Goal: Task Accomplishment & Management: Complete application form

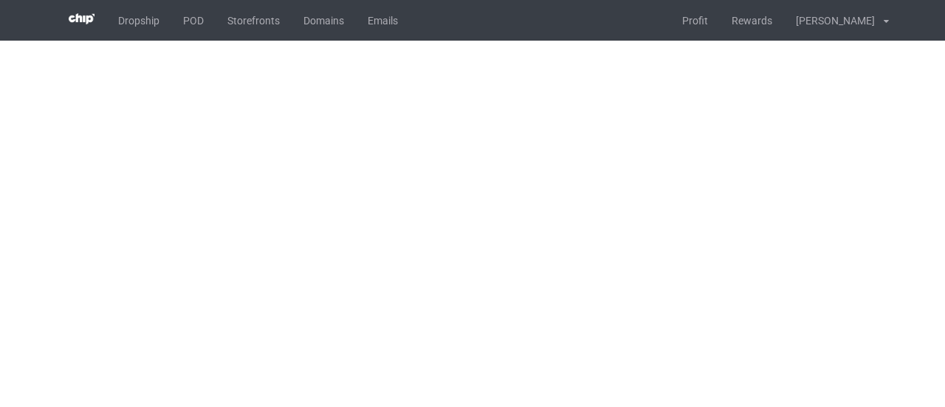
drag, startPoint x: 0, startPoint y: 0, endPoint x: 377, endPoint y: 94, distance: 388.7
click at [361, 82] on body "Dropship POD Storefronts Domains Emails Profit Rewards [PERSON_NAME] Settings L…" at bounding box center [472, 203] width 945 height 407
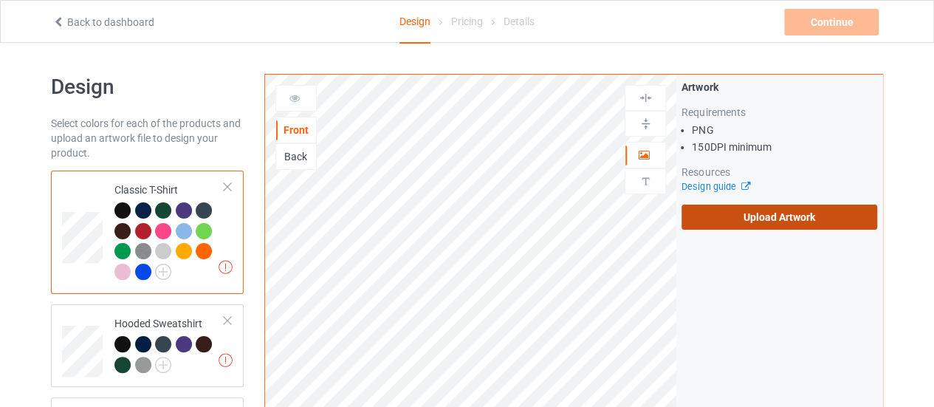
click at [709, 218] on label "Upload Artwork" at bounding box center [779, 216] width 196 height 25
click at [0, 0] on input "Upload Artwork" at bounding box center [0, 0] width 0 height 0
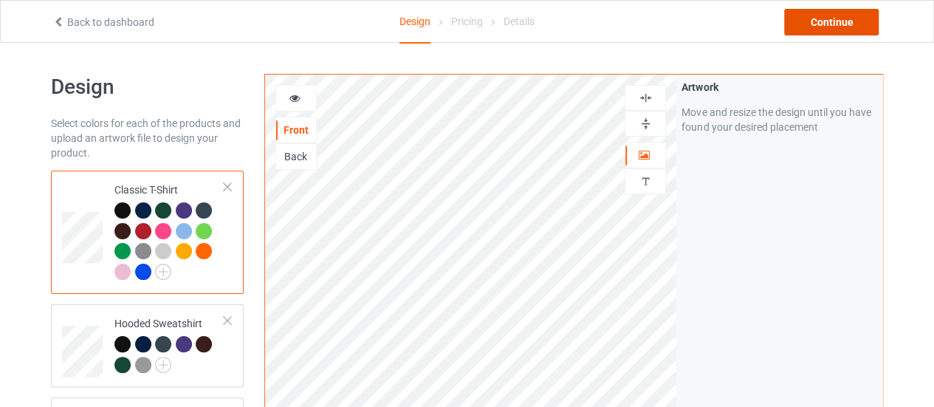
click at [801, 22] on div "Continue" at bounding box center [831, 22] width 94 height 27
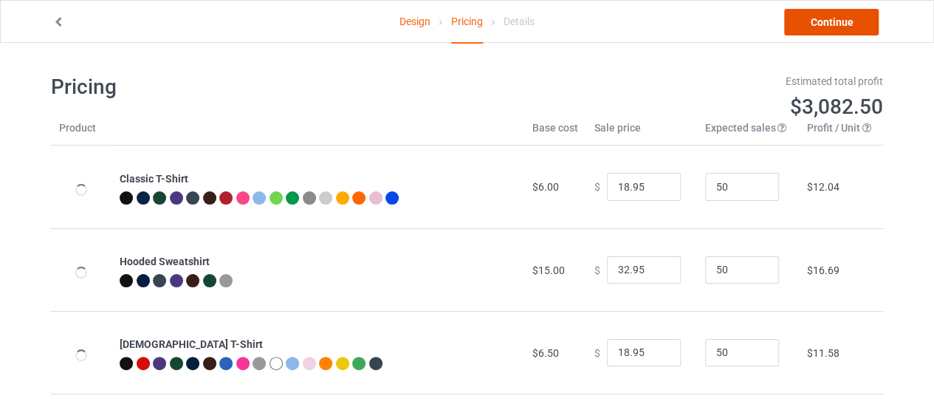
click at [801, 22] on link "Continue" at bounding box center [831, 22] width 94 height 27
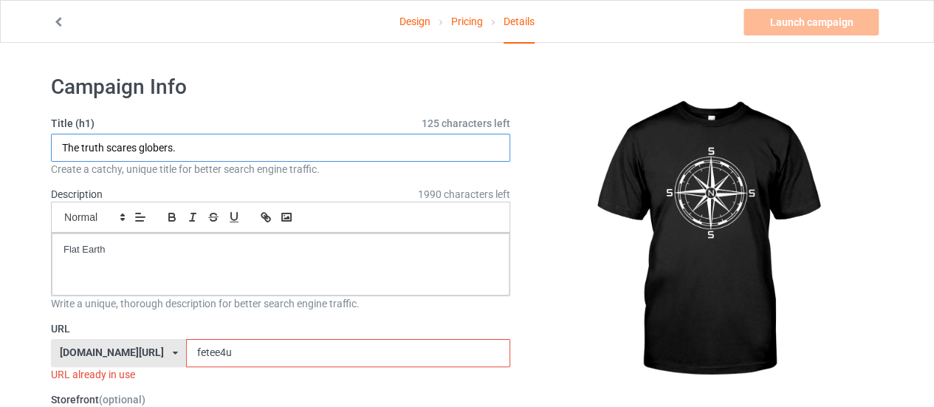
drag, startPoint x: 189, startPoint y: 144, endPoint x: 36, endPoint y: 154, distance: 153.2
click at [108, 156] on input "Flat Earth Direction" at bounding box center [280, 148] width 459 height 28
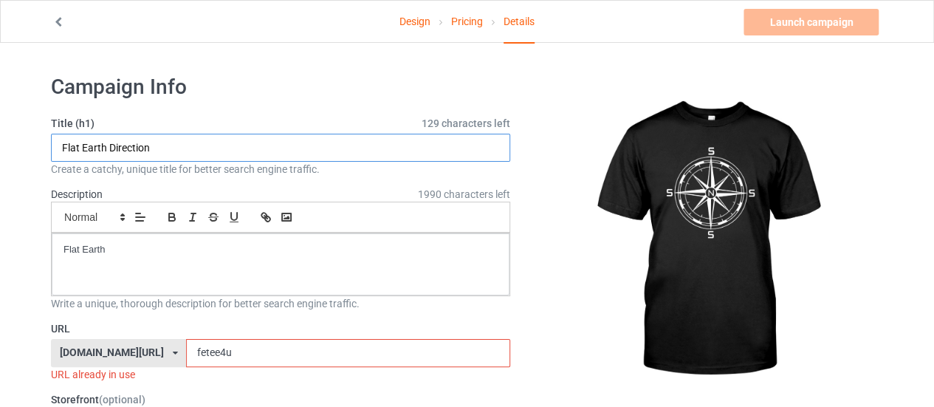
paste input ": [GEOGRAPHIC_DATA], [GEOGRAPHIC_DATA]"
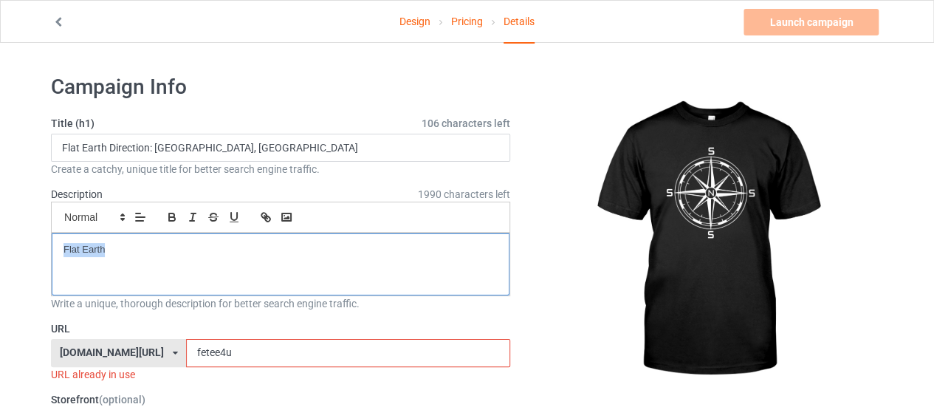
drag, startPoint x: 210, startPoint y: 247, endPoint x: 0, endPoint y: 259, distance: 210.0
click at [281, 253] on p "Flat Earth Direction: [GEOGRAPHIC_DATA], [GEOGRAPHIC_DATA]" at bounding box center [280, 250] width 434 height 14
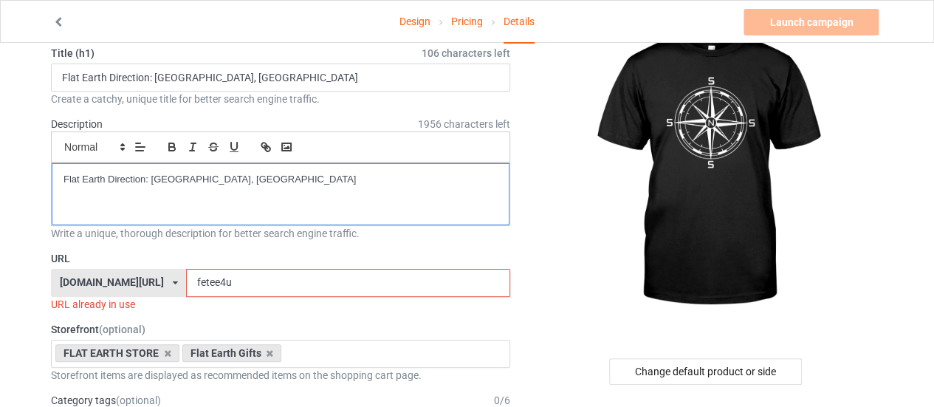
scroll to position [74, 0]
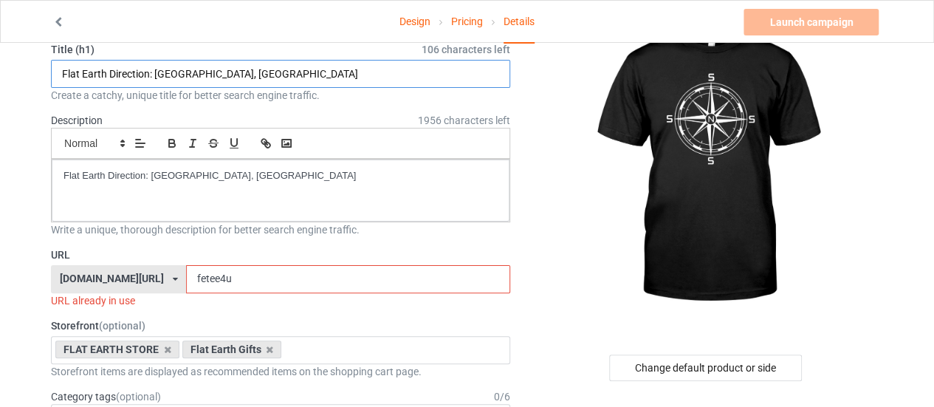
click at [158, 72] on input "Flat Earth Direction: [GEOGRAPHIC_DATA], [GEOGRAPHIC_DATA]" at bounding box center [280, 74] width 459 height 28
click at [204, 75] on input "Flat Earth Direction [GEOGRAPHIC_DATA], [GEOGRAPHIC_DATA]" at bounding box center [280, 74] width 459 height 28
click at [386, 73] on input "Flat Earth Direction [GEOGRAPHIC_DATA]" at bounding box center [280, 74] width 459 height 28
drag, startPoint x: 149, startPoint y: 67, endPoint x: 47, endPoint y: 72, distance: 102.0
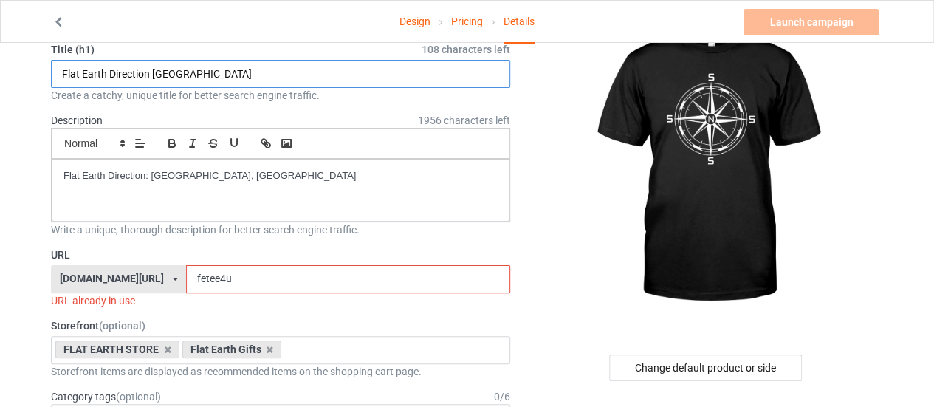
type input "Flat Earth Direction [GEOGRAPHIC_DATA]"
drag, startPoint x: 210, startPoint y: 277, endPoint x: 98, endPoint y: 285, distance: 112.5
click at [98, 285] on div "[DOMAIN_NAME][URL] [DOMAIN_NAME][URL] 587d0d41cee36fd012c64a69 fetee4u" at bounding box center [280, 279] width 459 height 28
paste input "Flat Earth Direction"
click at [186, 277] on input "Flat Earth Direction" at bounding box center [347, 279] width 323 height 28
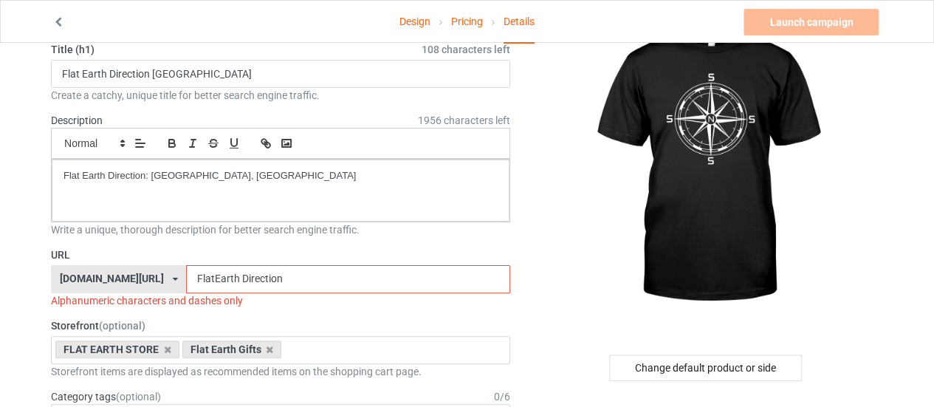
click at [198, 281] on input "FlatEarth Direction" at bounding box center [347, 279] width 323 height 28
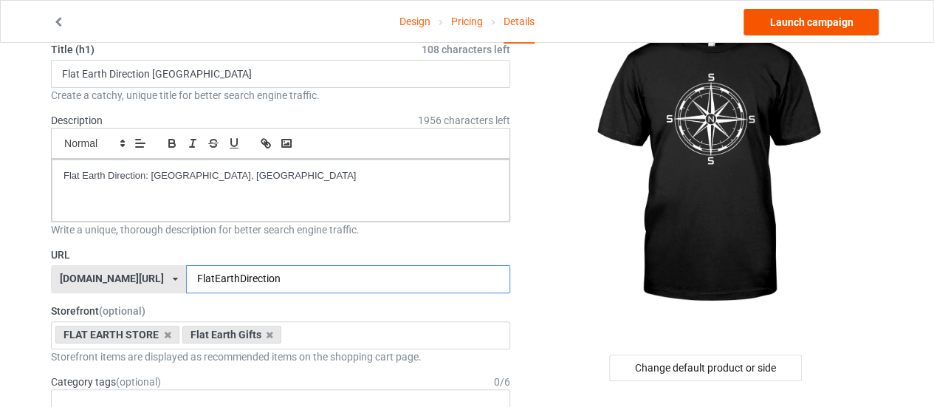
type input "FlatEarthDirection"
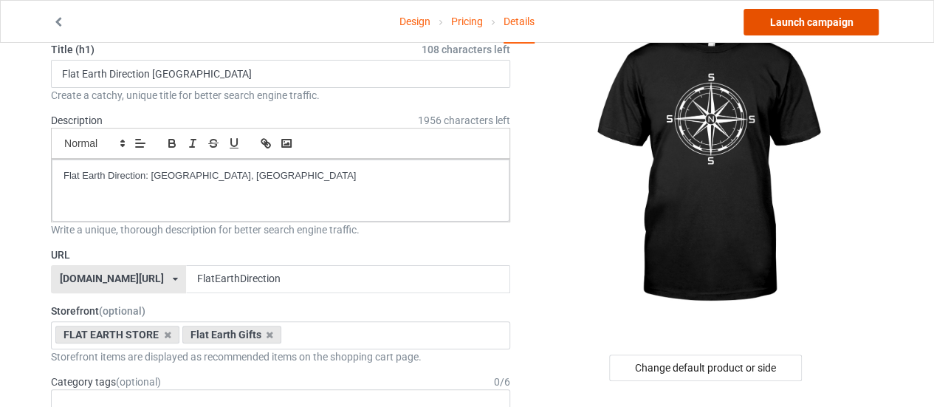
click at [816, 27] on link "Launch campaign" at bounding box center [810, 22] width 135 height 27
